Goal: Information Seeking & Learning: Learn about a topic

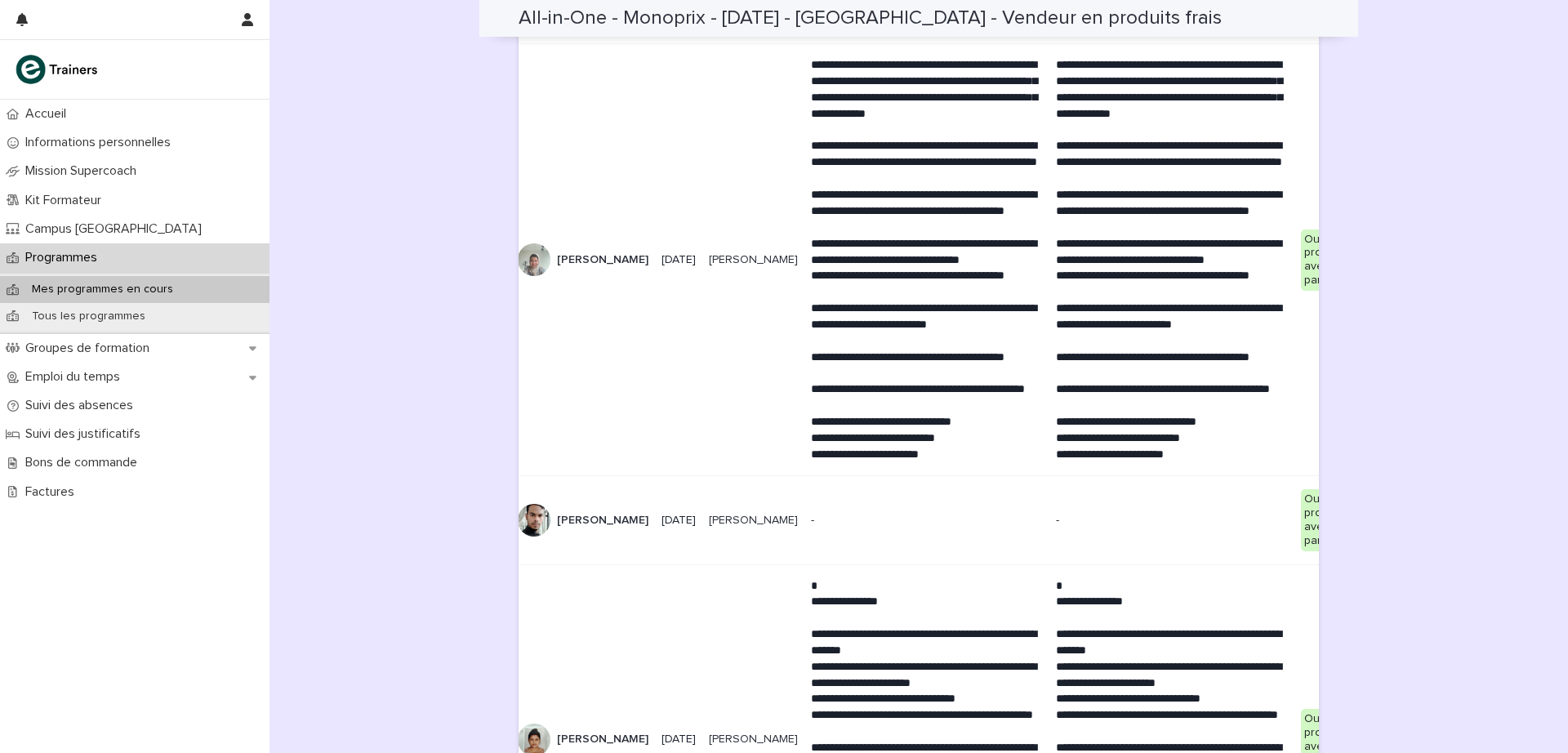
scroll to position [3773, 0]
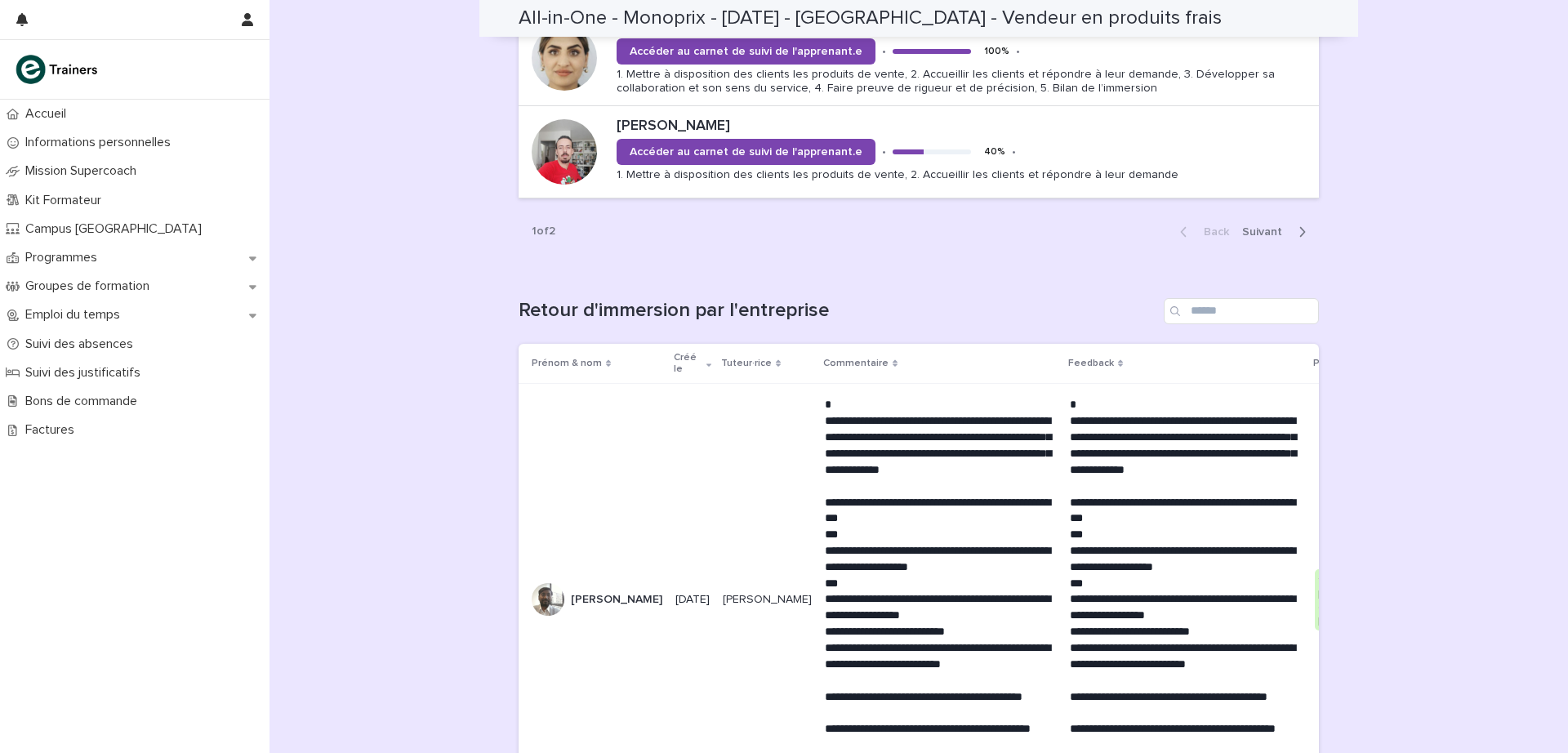
scroll to position [2005, 0]
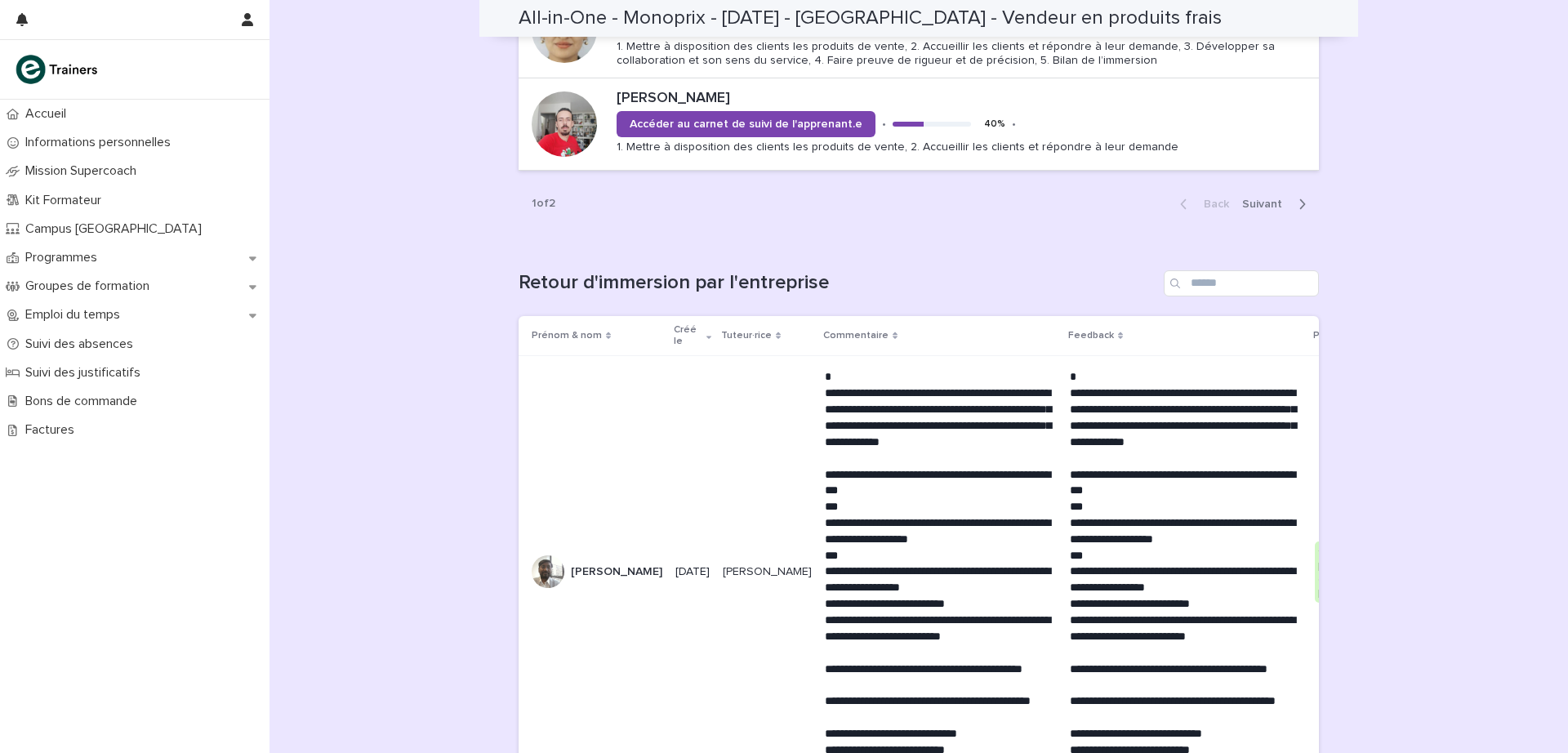
click at [1257, 207] on span "Next" at bounding box center [1266, 204] width 50 height 11
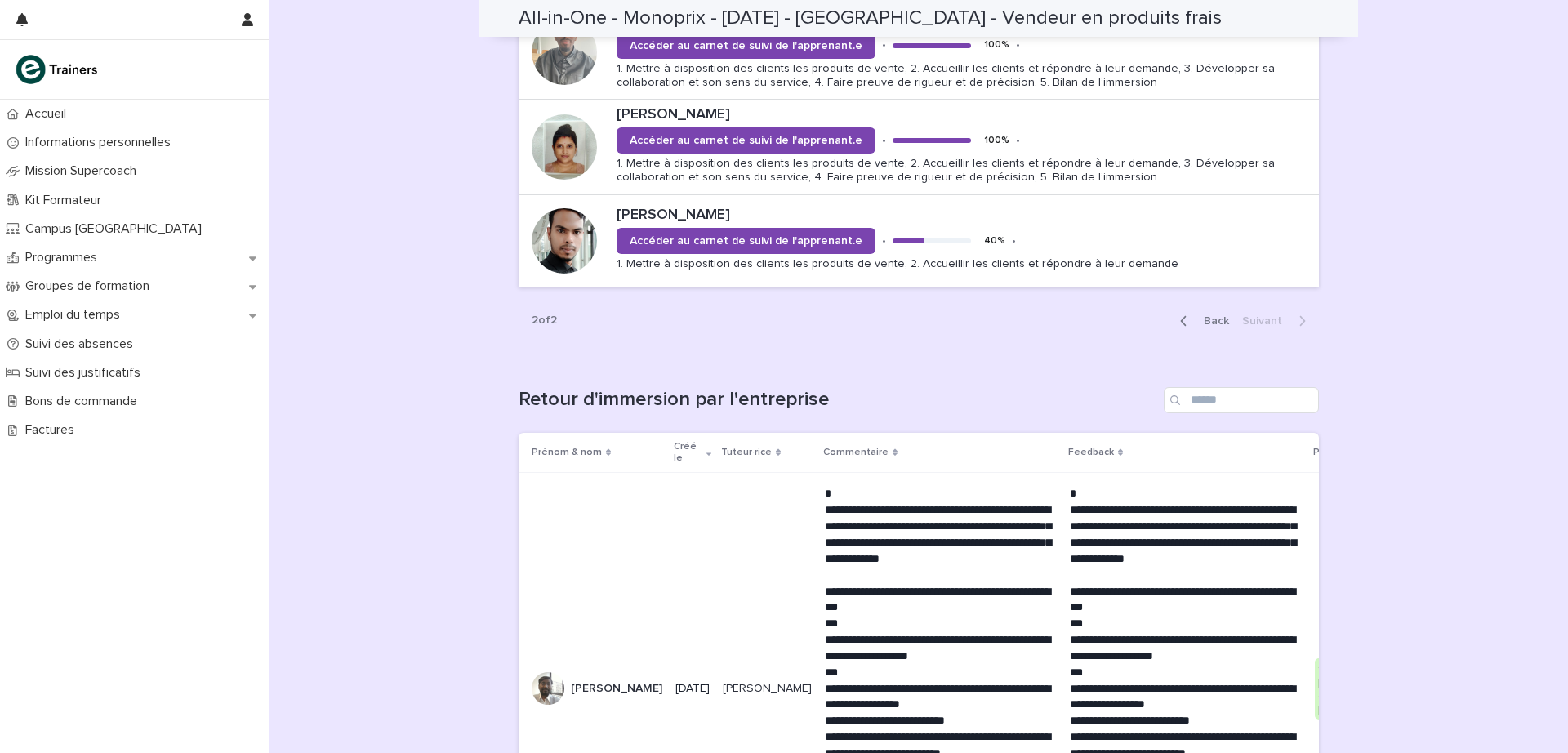
scroll to position [0, 0]
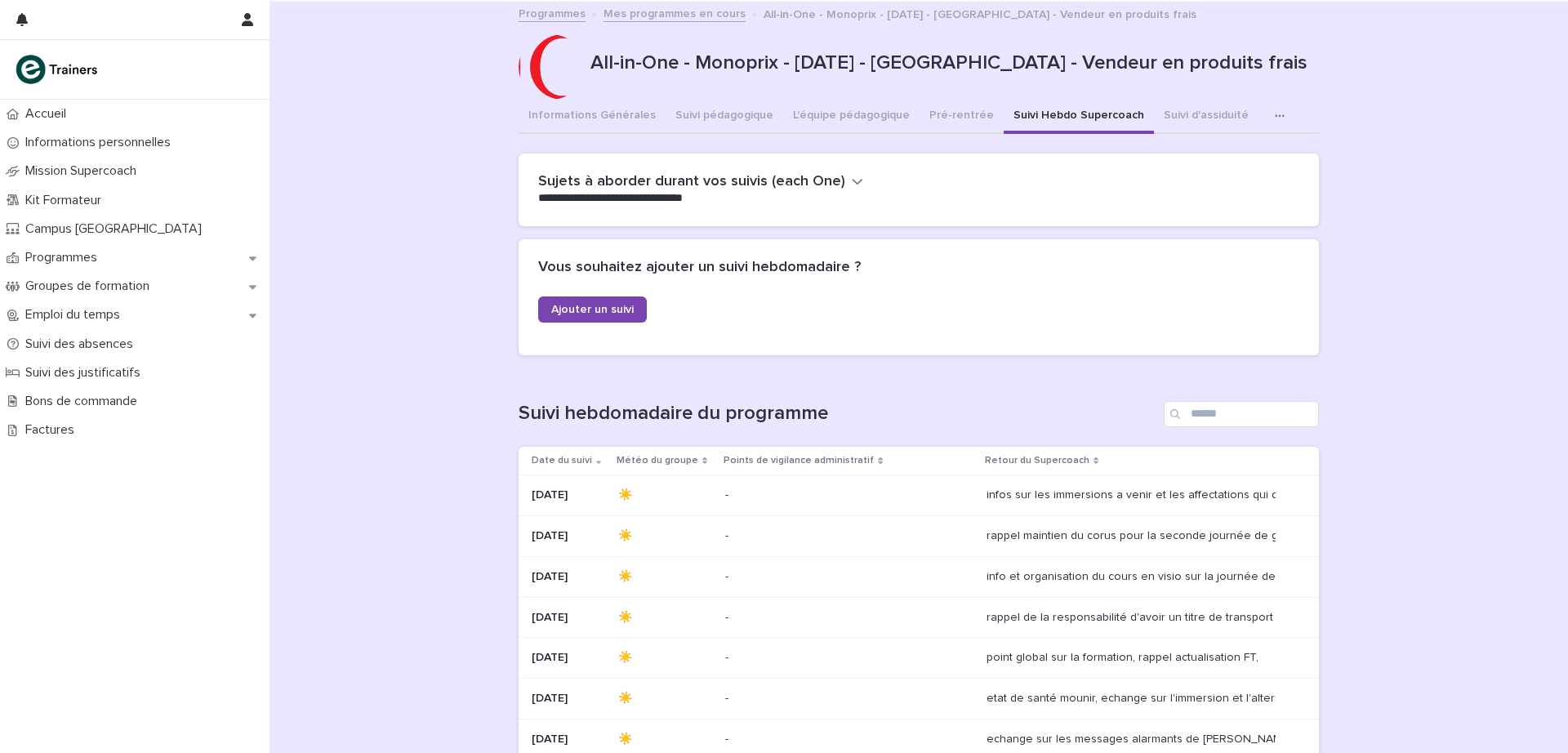
click at [533, 15] on link "Programmes" at bounding box center [552, 13] width 67 height 19
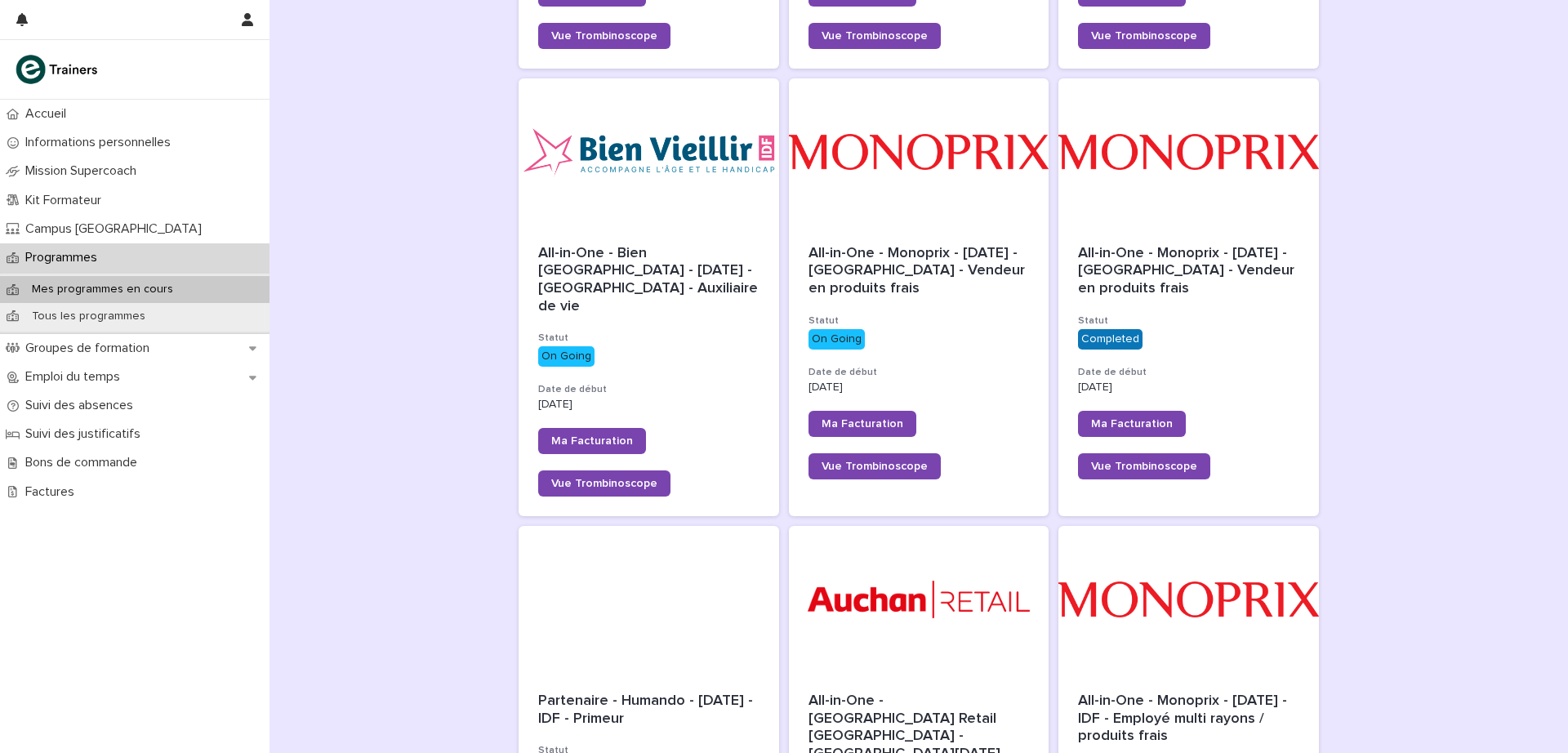
scroll to position [605, 0]
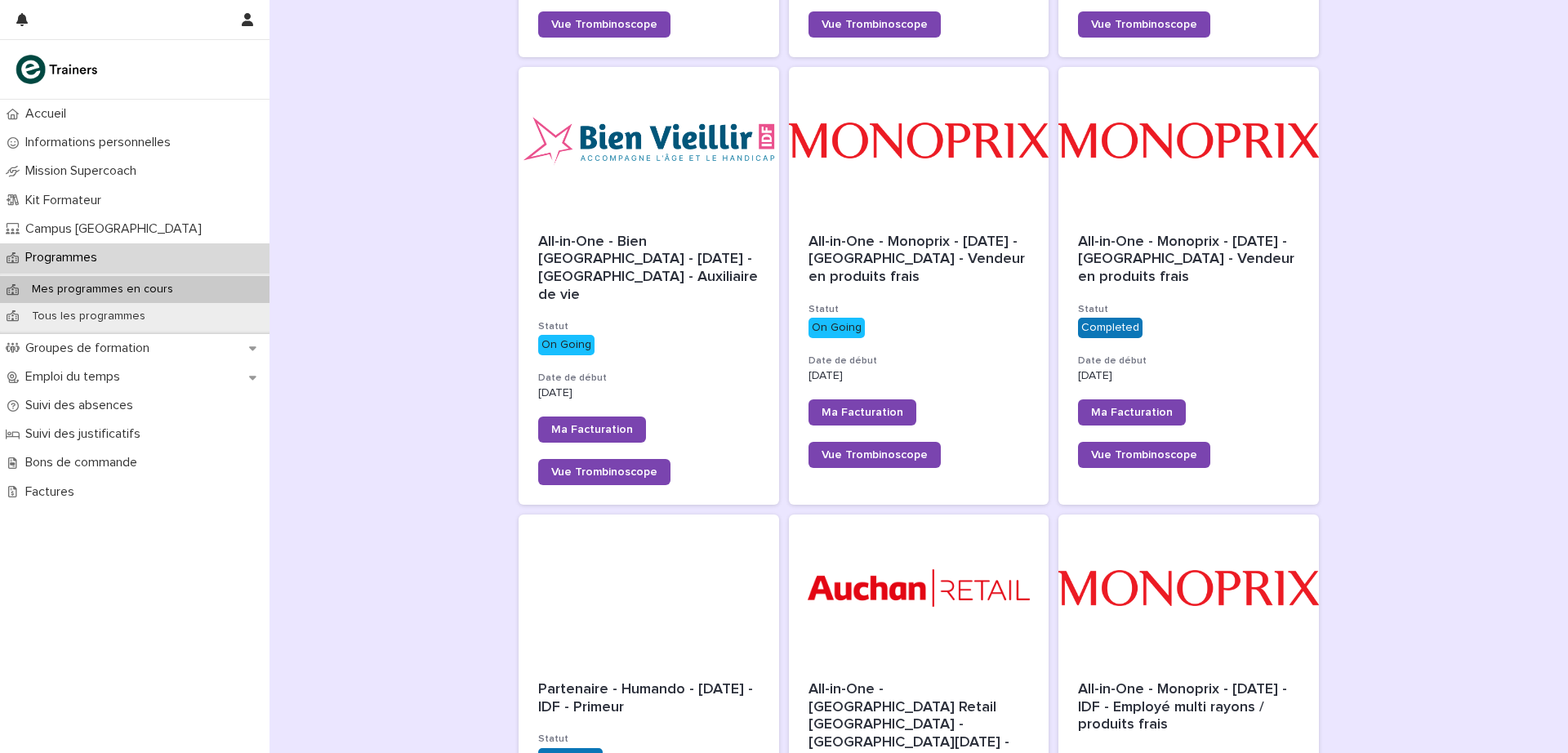
click at [668, 260] on span "All-in-One - Bien Vieillir - 20 - Juillet 2025 - Île-de-France - Auxiliaire de …" at bounding box center [650, 268] width 224 height 68
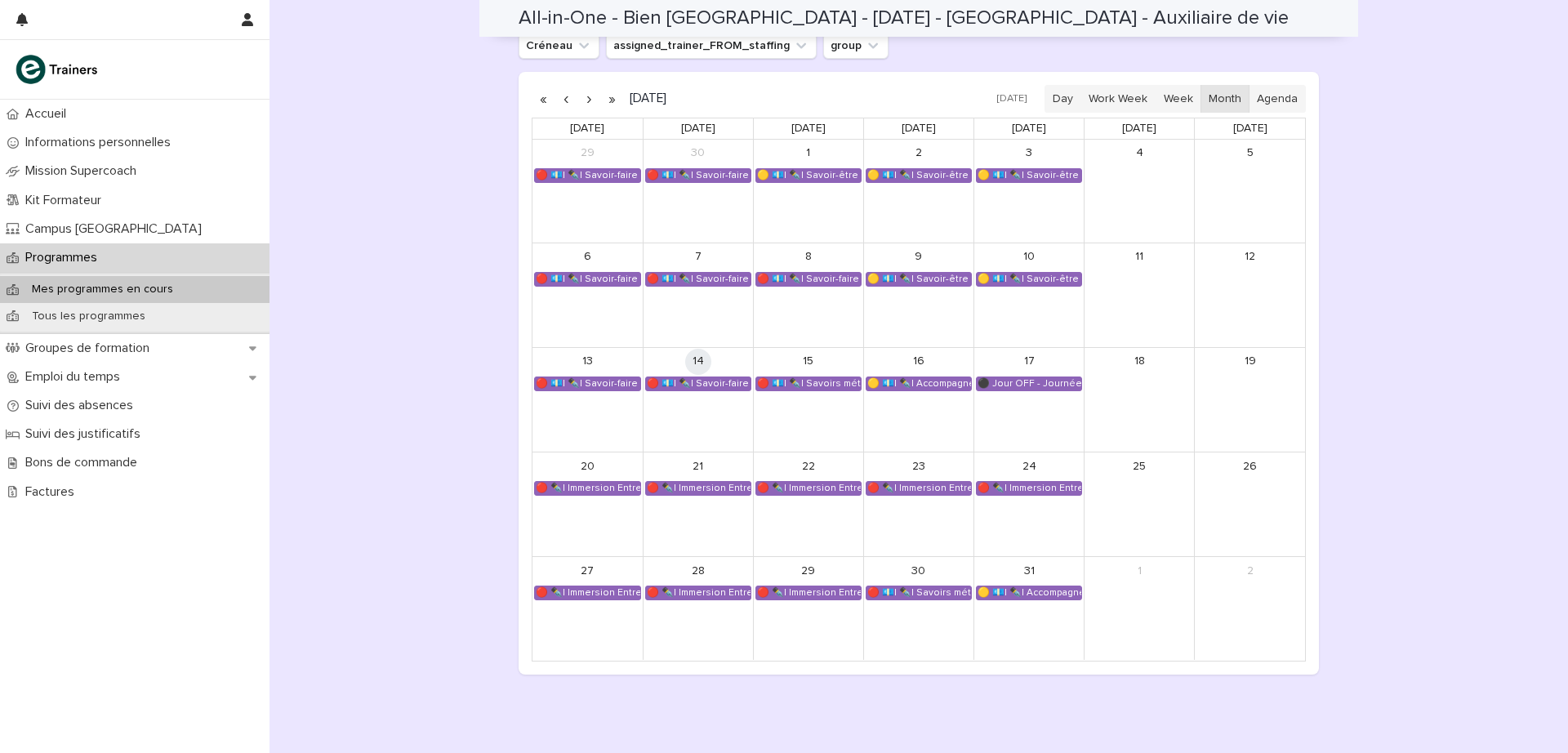
scroll to position [1148, 0]
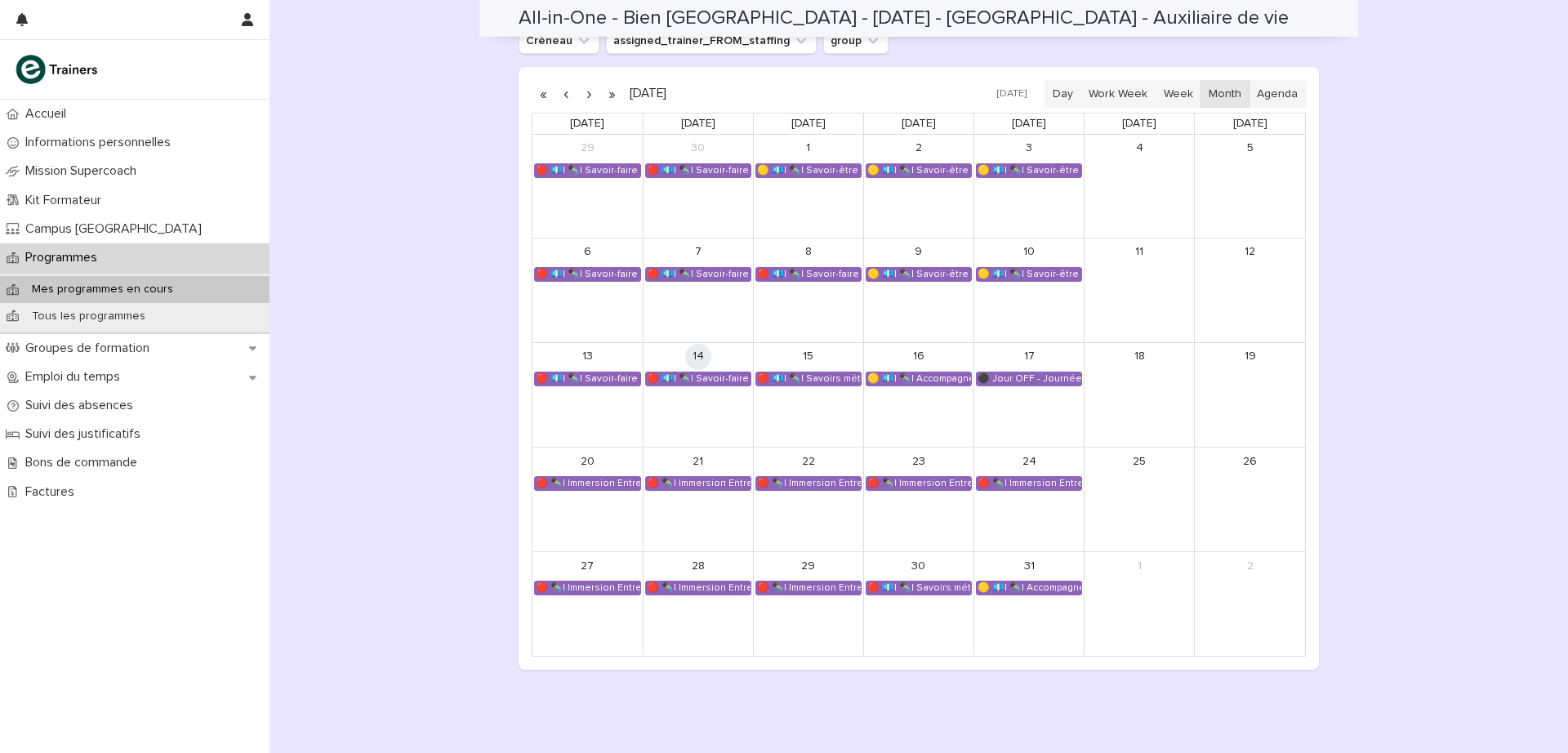
click at [715, 382] on div "🔴 💶| ✒️| Savoir-faire métier - Préparation au CCP2" at bounding box center [698, 378] width 104 height 13
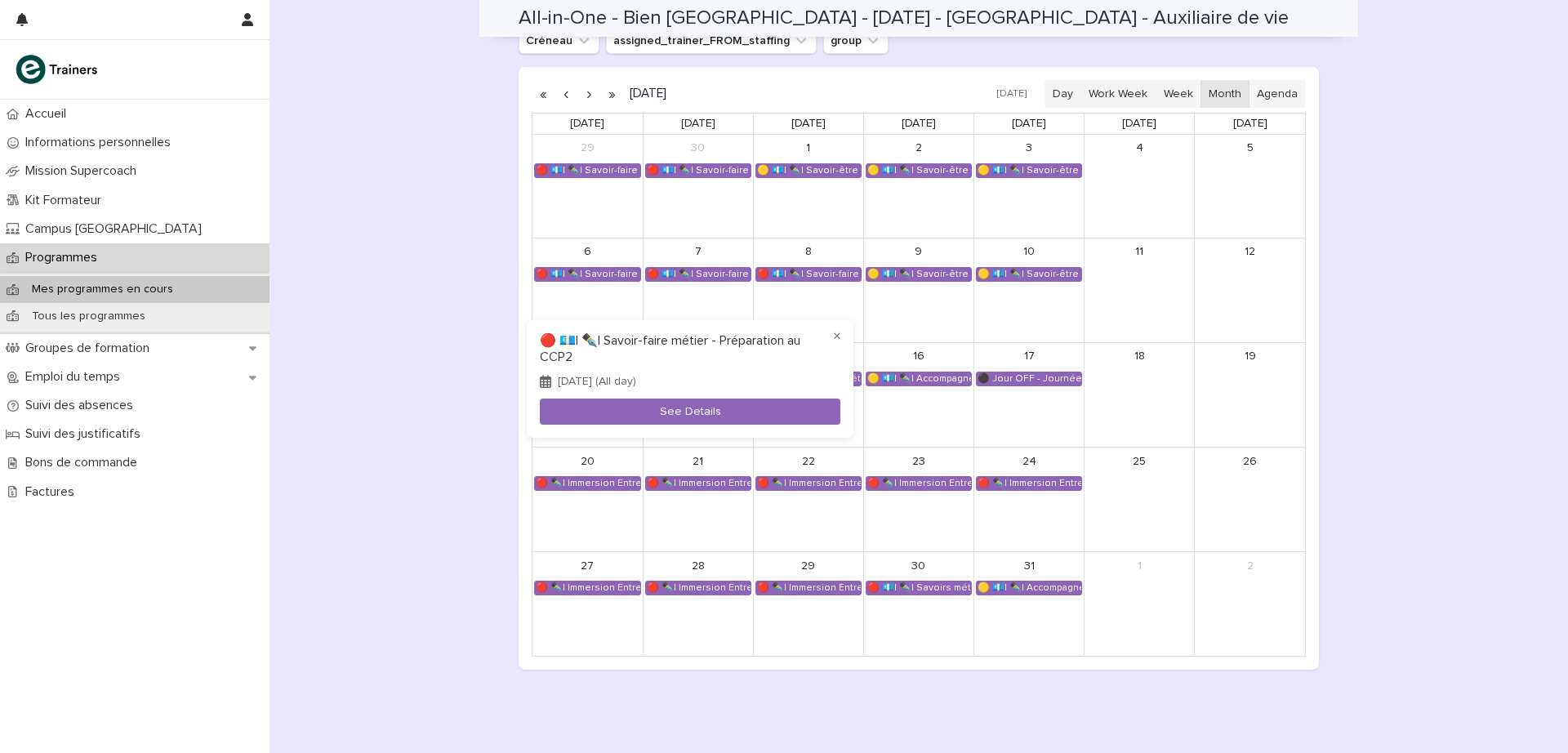
click at [673, 413] on button "See Details" at bounding box center [690, 412] width 301 height 27
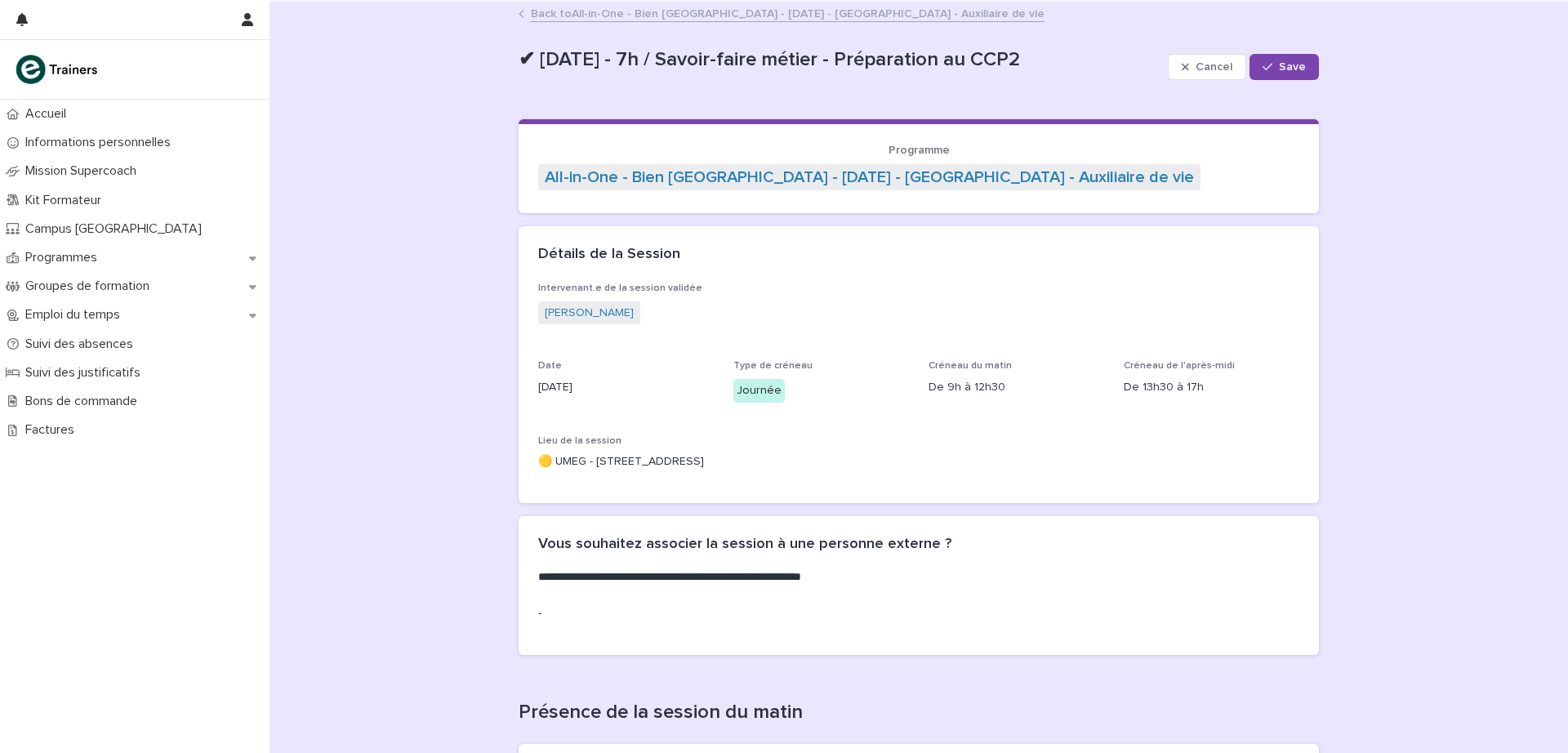
click at [1287, 59] on button "Save" at bounding box center [1284, 67] width 70 height 26
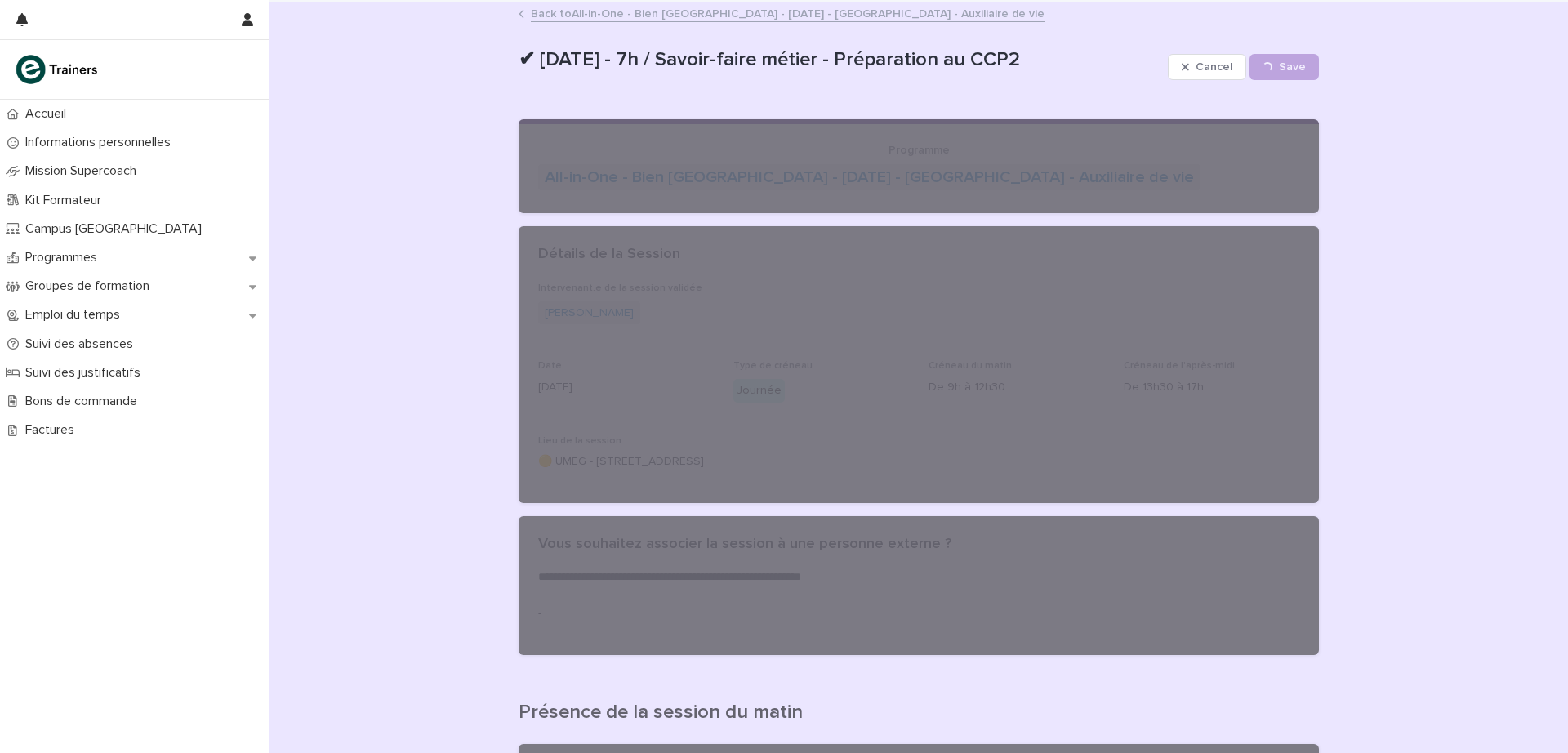
click at [594, 10] on link "Back to All-in-One - Bien Vieillir - 20 - Juillet 2025 - Île-de-France - Auxili…" at bounding box center [787, 13] width 514 height 19
